Goal: Task Accomplishment & Management: Manage account settings

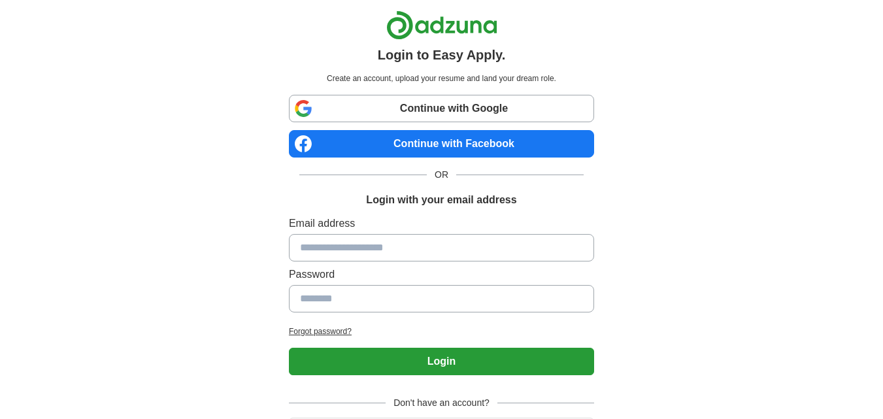
click at [464, 109] on link "Continue with Google" at bounding box center [441, 108] width 305 height 27
click at [437, 115] on link "Continue with Google" at bounding box center [441, 108] width 305 height 27
click at [414, 106] on link "Continue with Google" at bounding box center [441, 108] width 305 height 27
click at [399, 110] on link "Continue with Google" at bounding box center [441, 108] width 305 height 27
